Goal: Understand process/instructions: Learn how to perform a task or action

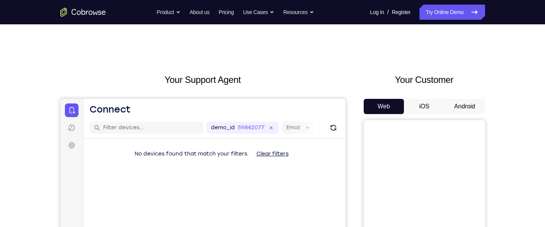
click at [474, 101] on button "Android" at bounding box center [465, 106] width 41 height 15
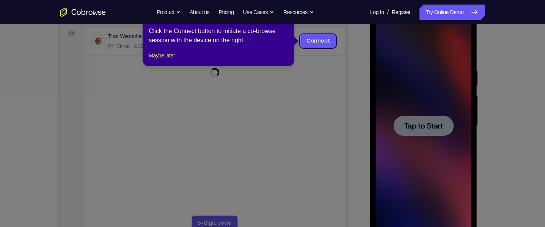
click at [442, 153] on icon at bounding box center [272, 113] width 545 height 227
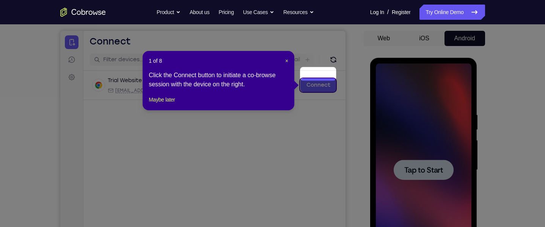
scroll to position [67, 0]
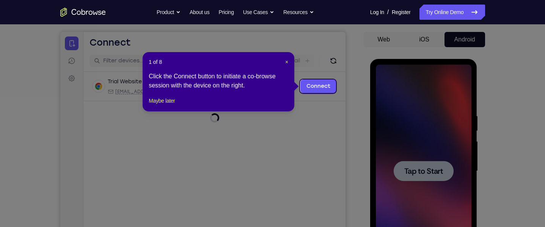
click at [293, 57] on div "1 of 8 × Click the Connect button to initiate a co-browse session with the devi…" at bounding box center [219, 81] width 152 height 59
click at [286, 60] on span "×" at bounding box center [286, 62] width 3 height 6
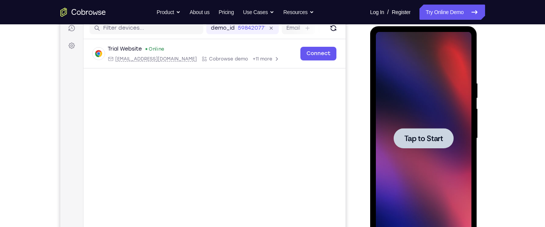
scroll to position [103, 0]
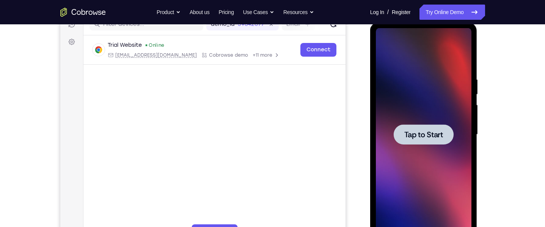
click at [450, 124] on div at bounding box center [424, 134] width 60 height 20
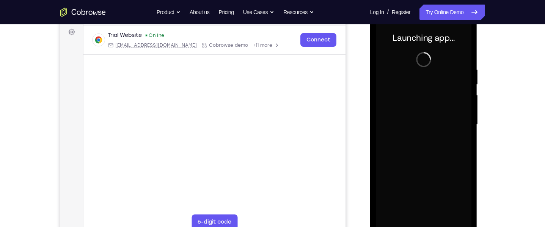
scroll to position [121, 0]
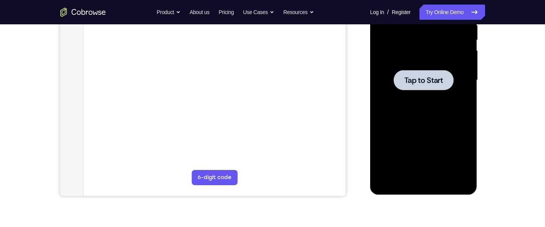
click at [447, 98] on div at bounding box center [424, 80] width 96 height 212
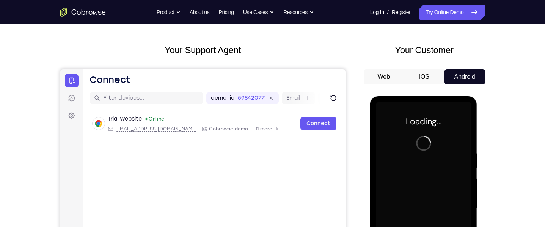
scroll to position [29, 0]
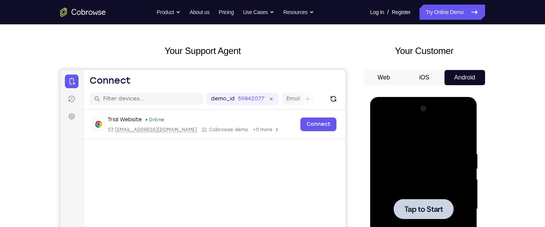
click at [387, 149] on div at bounding box center [424, 208] width 96 height 212
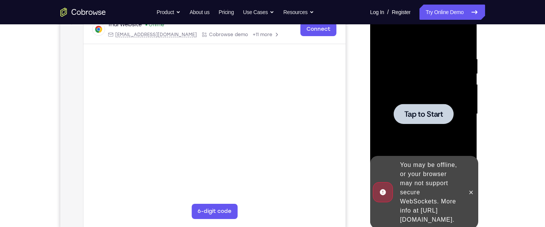
scroll to position [124, 0]
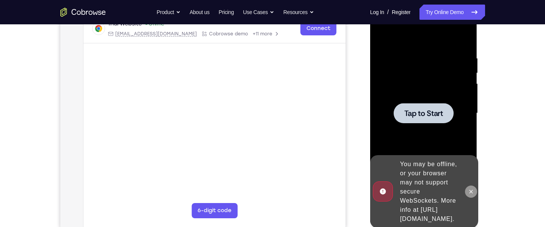
click at [469, 190] on button at bounding box center [471, 191] width 12 height 12
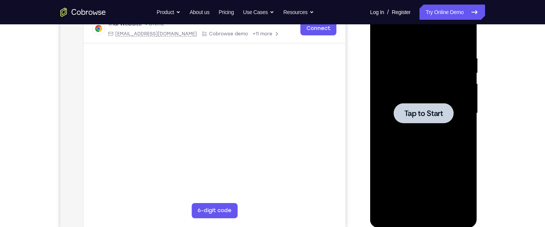
click at [409, 124] on div at bounding box center [424, 113] width 96 height 212
click at [415, 140] on div at bounding box center [424, 113] width 96 height 212
click at [439, 115] on span "Tap to Start" at bounding box center [423, 113] width 39 height 8
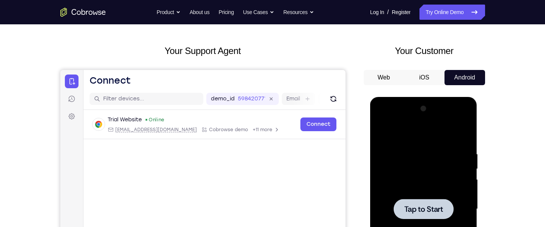
scroll to position [33, 0]
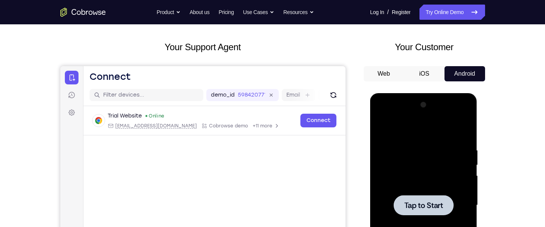
click at [430, 66] on button "iOS" at bounding box center [424, 73] width 41 height 15
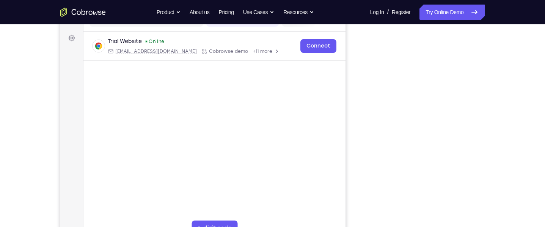
scroll to position [0, 0]
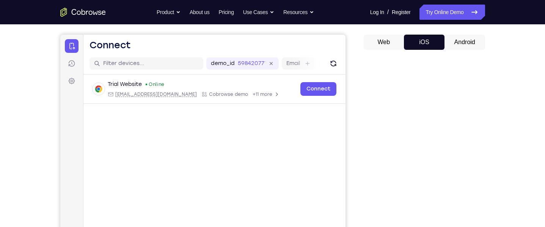
click at [471, 46] on button "Android" at bounding box center [465, 42] width 41 height 15
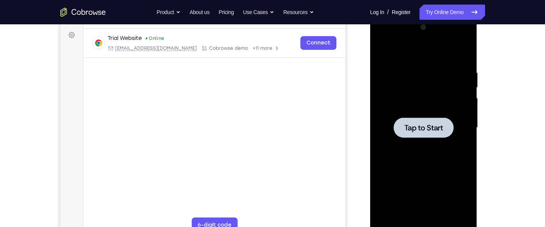
scroll to position [112, 0]
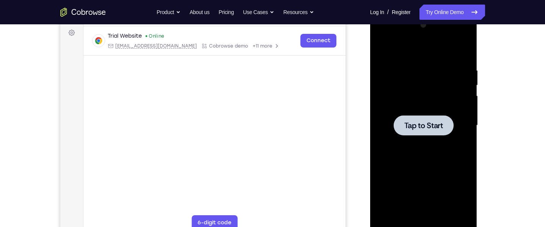
click at [453, 93] on div at bounding box center [424, 125] width 96 height 212
click at [477, 86] on div "Tap to Start" at bounding box center [423, 126] width 107 height 226
click at [436, 109] on div at bounding box center [424, 125] width 96 height 212
click at [443, 103] on div at bounding box center [424, 125] width 96 height 212
click at [493, 49] on div "Your Support Agent Your Customer Web iOS Android Next Steps We’d be happy to gi…" at bounding box center [273, 162] width 486 height 500
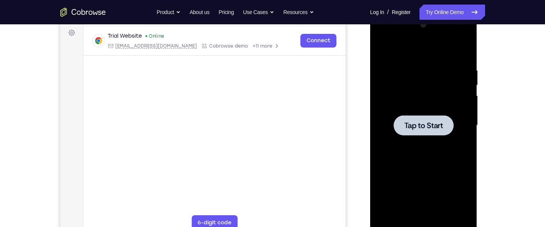
click at [507, 58] on div "Your Support Agent Your Customer Web iOS Android Next Steps We’d be happy to gi…" at bounding box center [273, 162] width 486 height 500
click at [446, 82] on div at bounding box center [424, 125] width 96 height 212
click at [490, 63] on div "Your Support Agent Your Customer Web iOS Android Next Steps We’d be happy to gi…" at bounding box center [273, 162] width 486 height 500
click at [442, 82] on div at bounding box center [424, 125] width 96 height 212
click at [439, 90] on div at bounding box center [424, 125] width 96 height 212
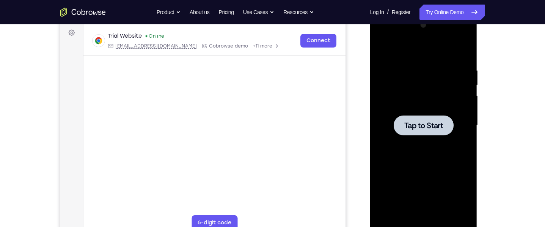
click at [464, 81] on div at bounding box center [424, 125] width 96 height 212
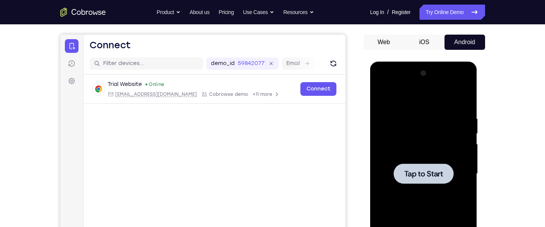
scroll to position [0, 0]
